Goal: Find contact information: Find contact information

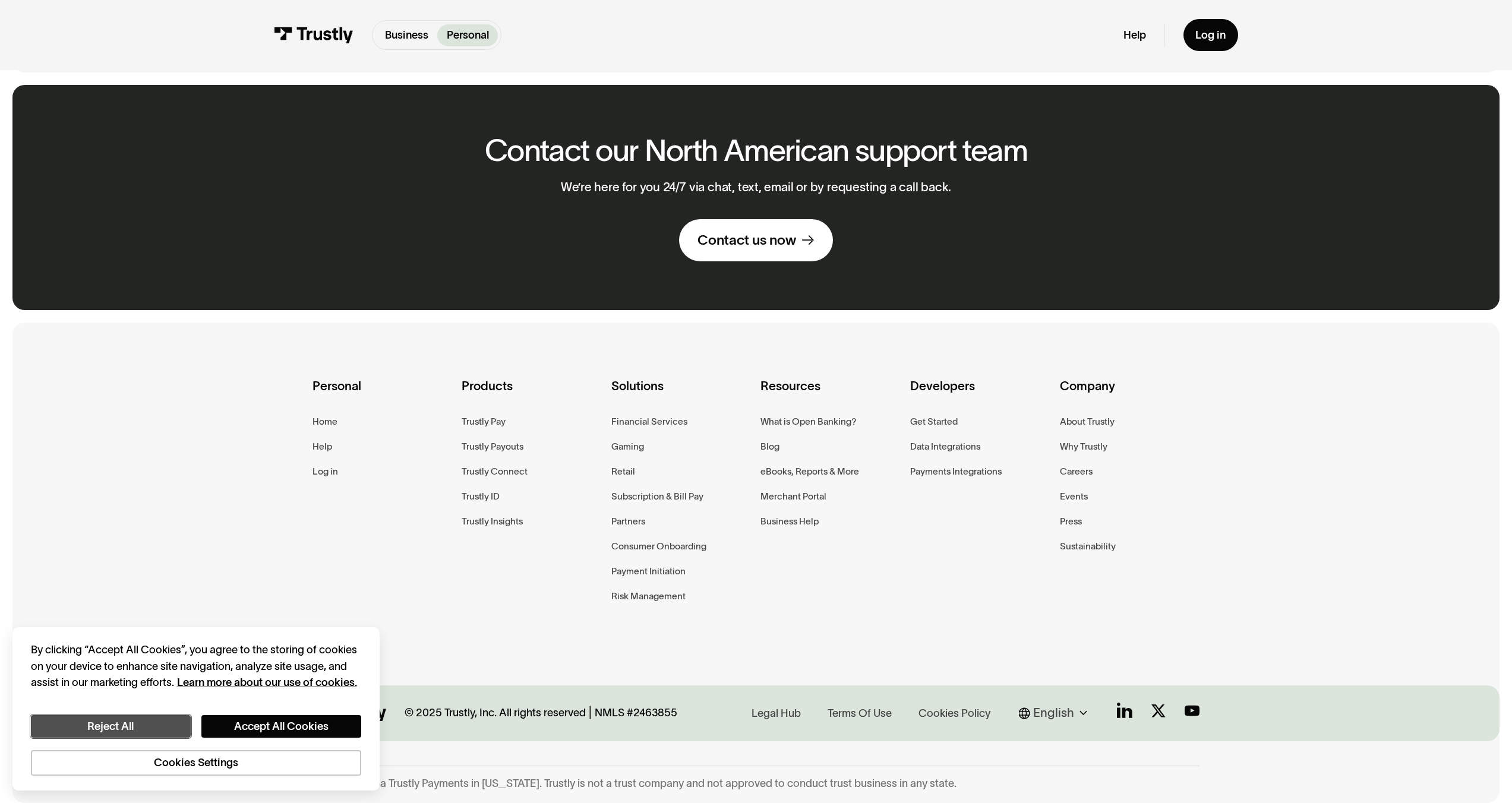
click at [140, 731] on button "Reject All" at bounding box center [110, 727] width 160 height 23
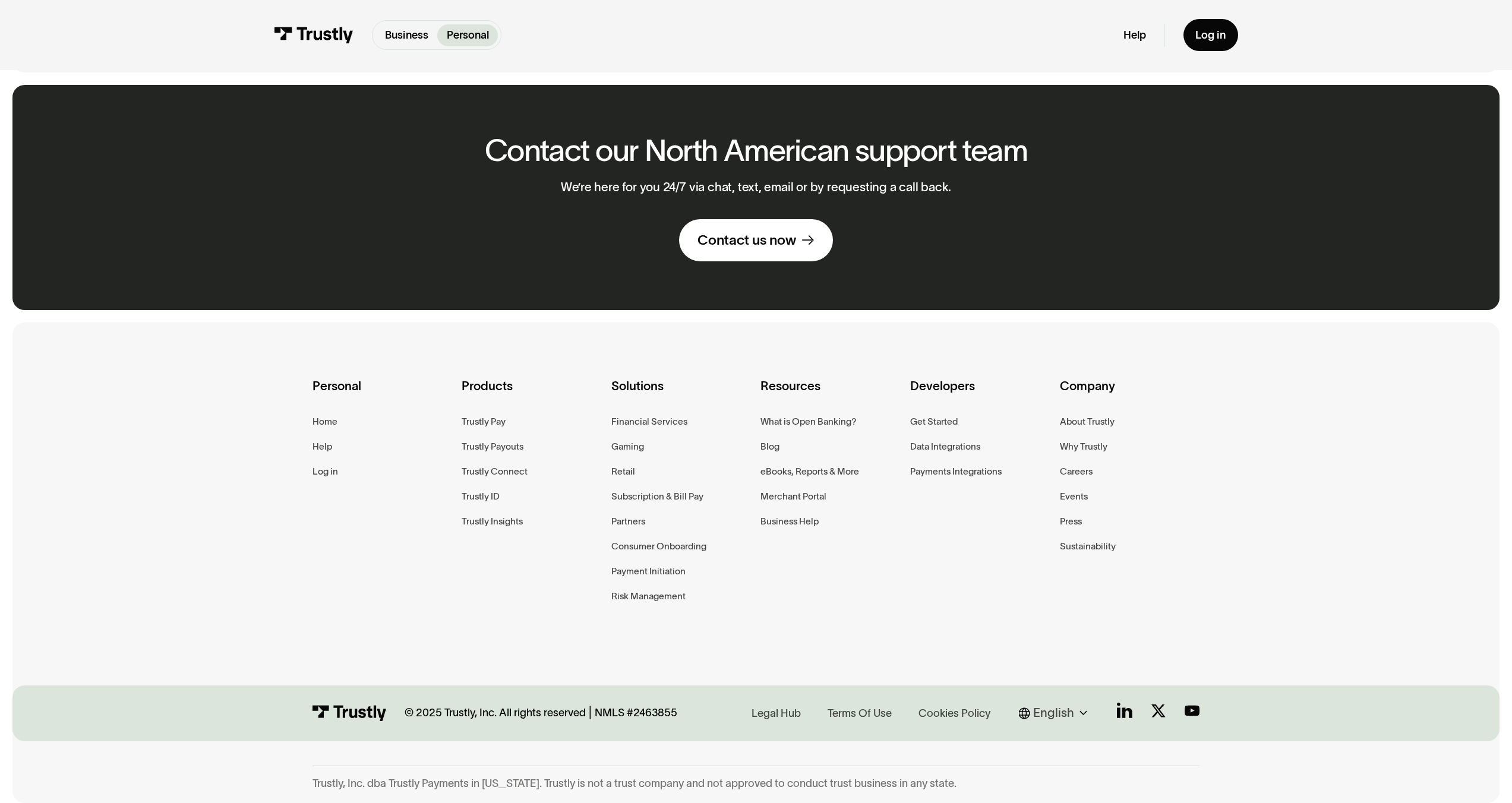
scroll to position [975, 0]
click at [745, 251] on link "Contact us now" at bounding box center [756, 240] width 154 height 42
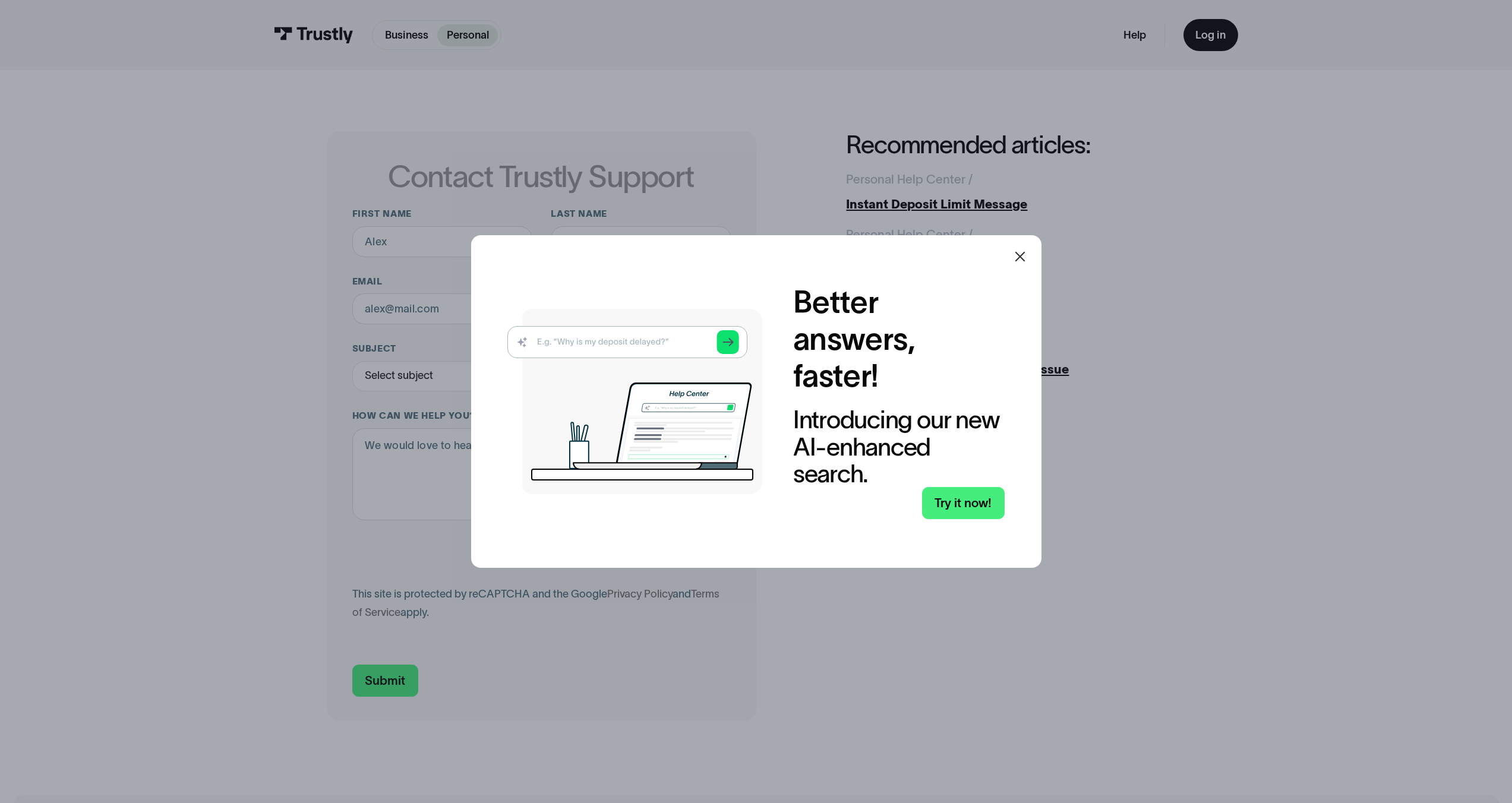
click at [1020, 256] on icon at bounding box center [1020, 256] width 14 height 14
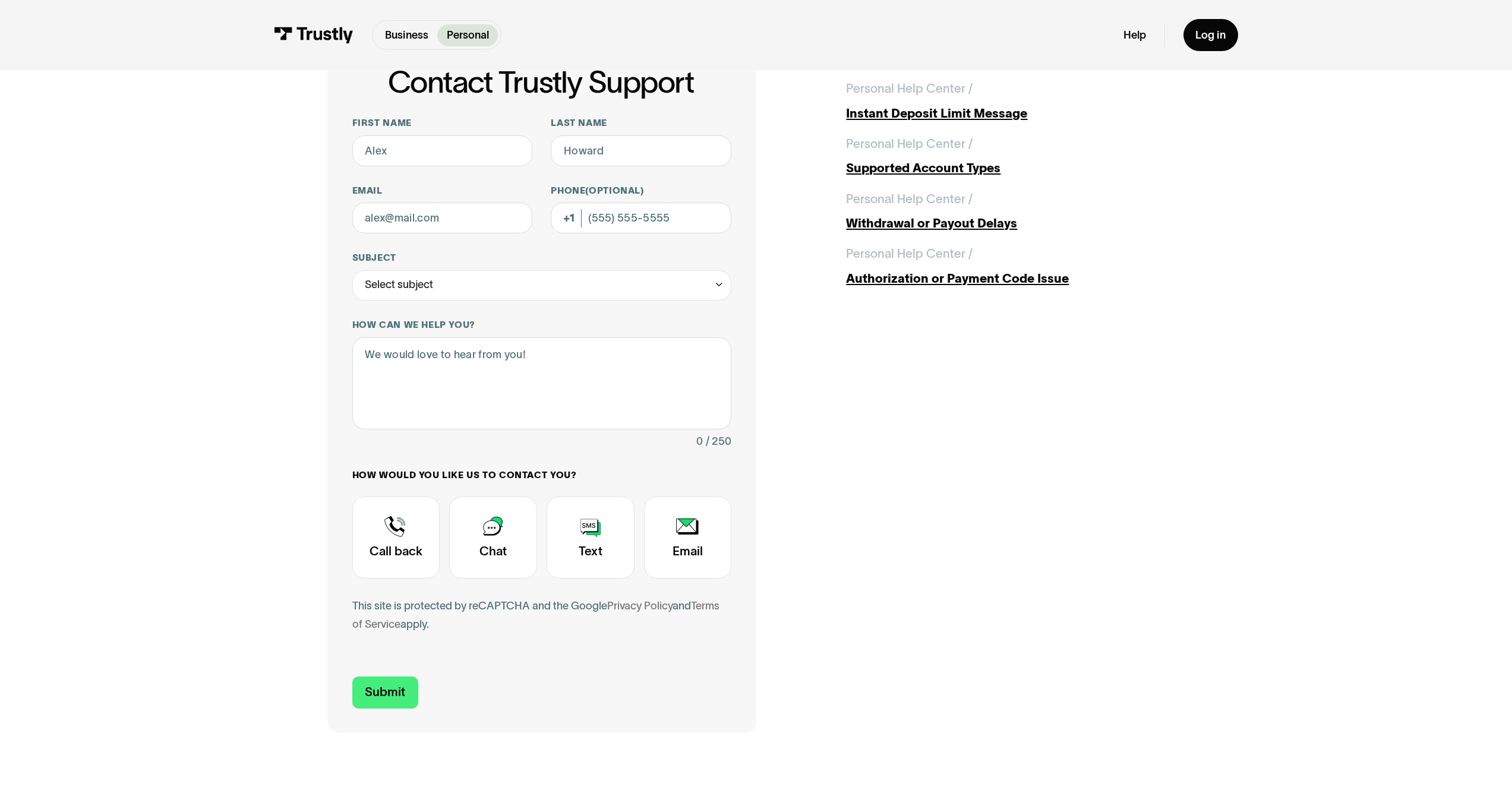
scroll to position [231, 0]
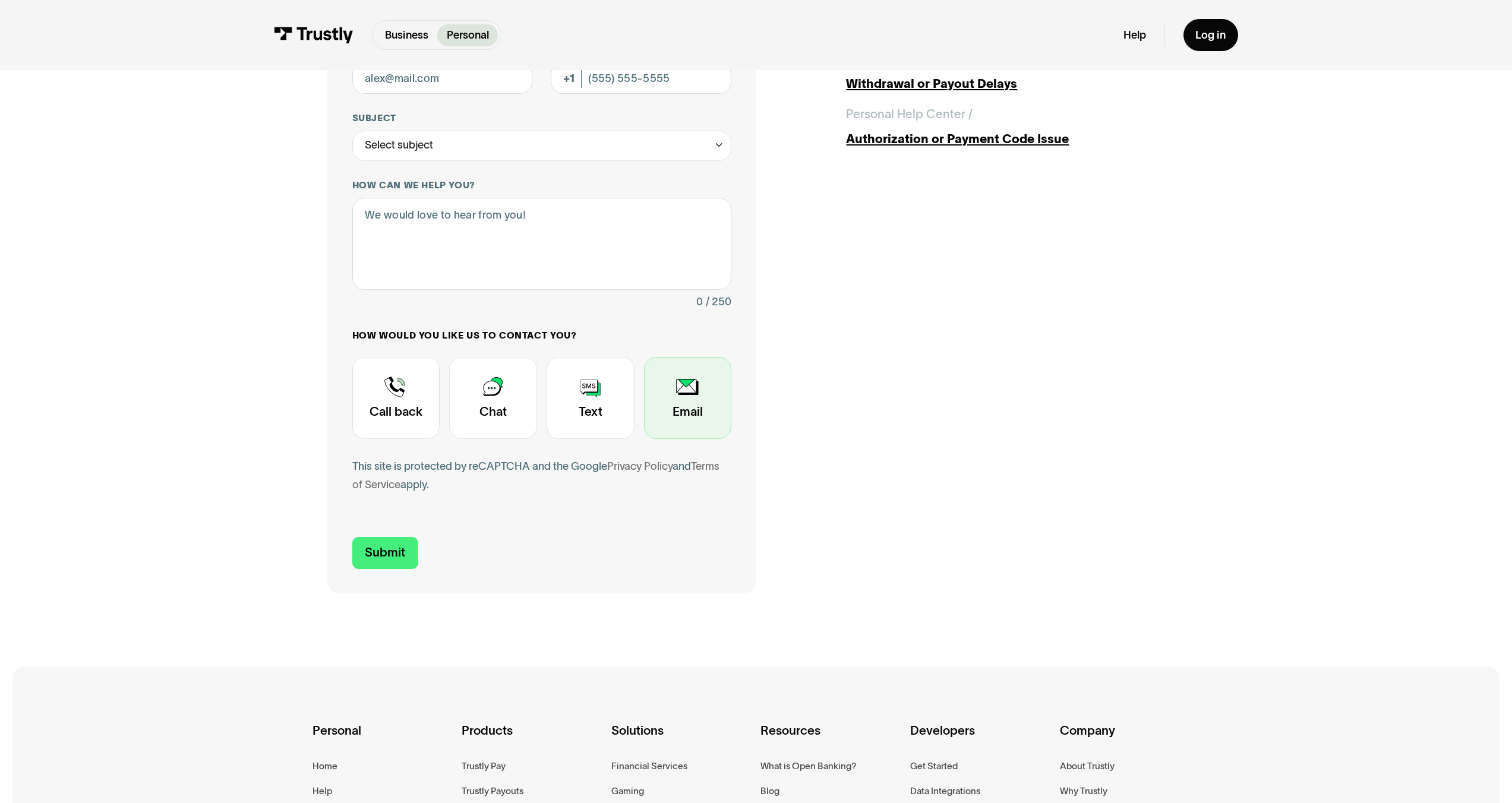
click at [644, 408] on div "Contact Trustly Support" at bounding box center [688, 397] width 88 height 82
